Goal: Find specific page/section: Find specific page/section

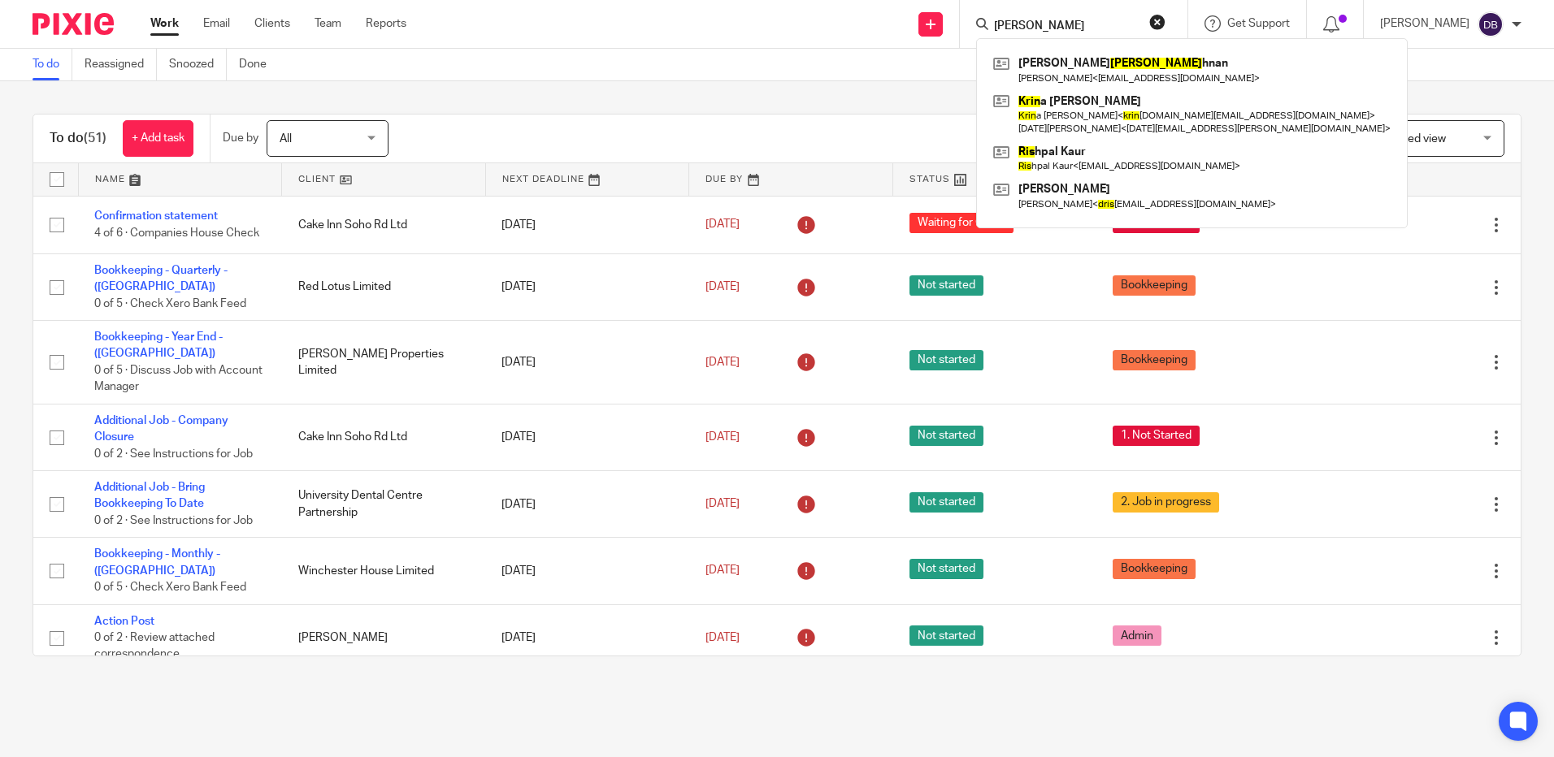
type input "[PERSON_NAME]"
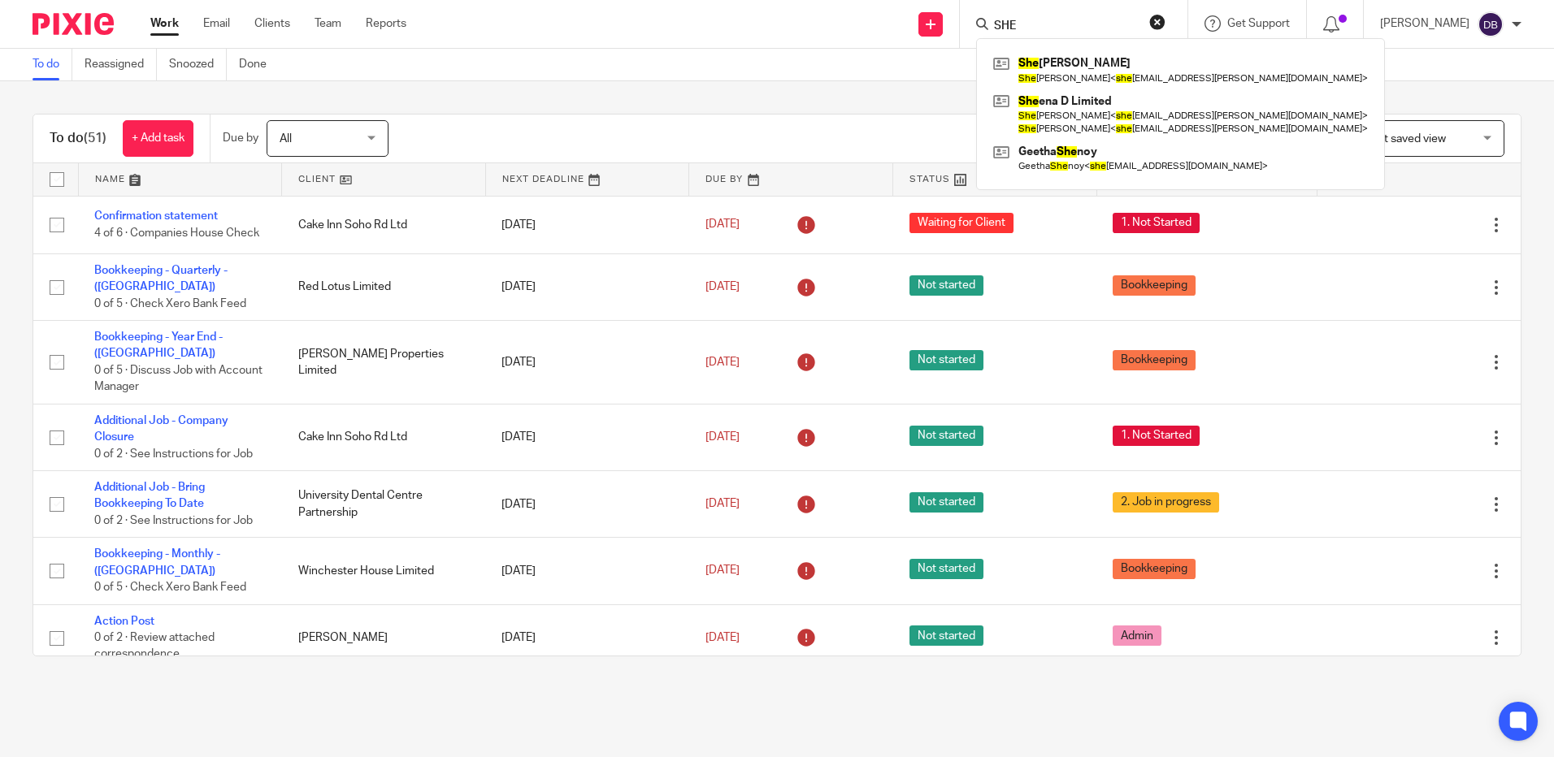
type input "SHE"
click at [1165, 20] on button "reset" at bounding box center [1157, 22] width 16 height 16
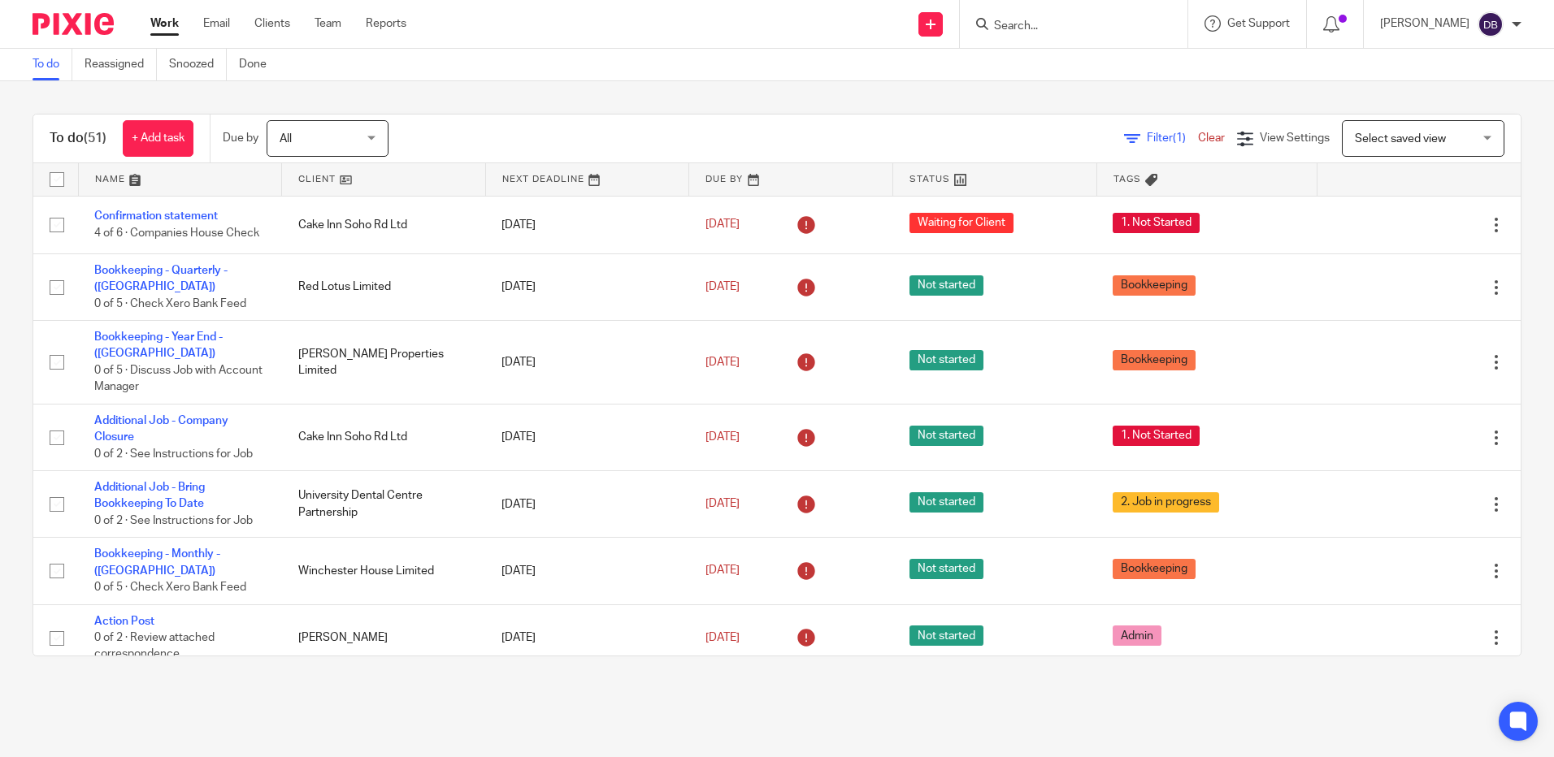
click at [1094, 36] on div at bounding box center [1074, 24] width 228 height 48
click at [1044, 18] on form at bounding box center [1078, 24] width 173 height 20
